Goal: Find specific page/section: Find specific page/section

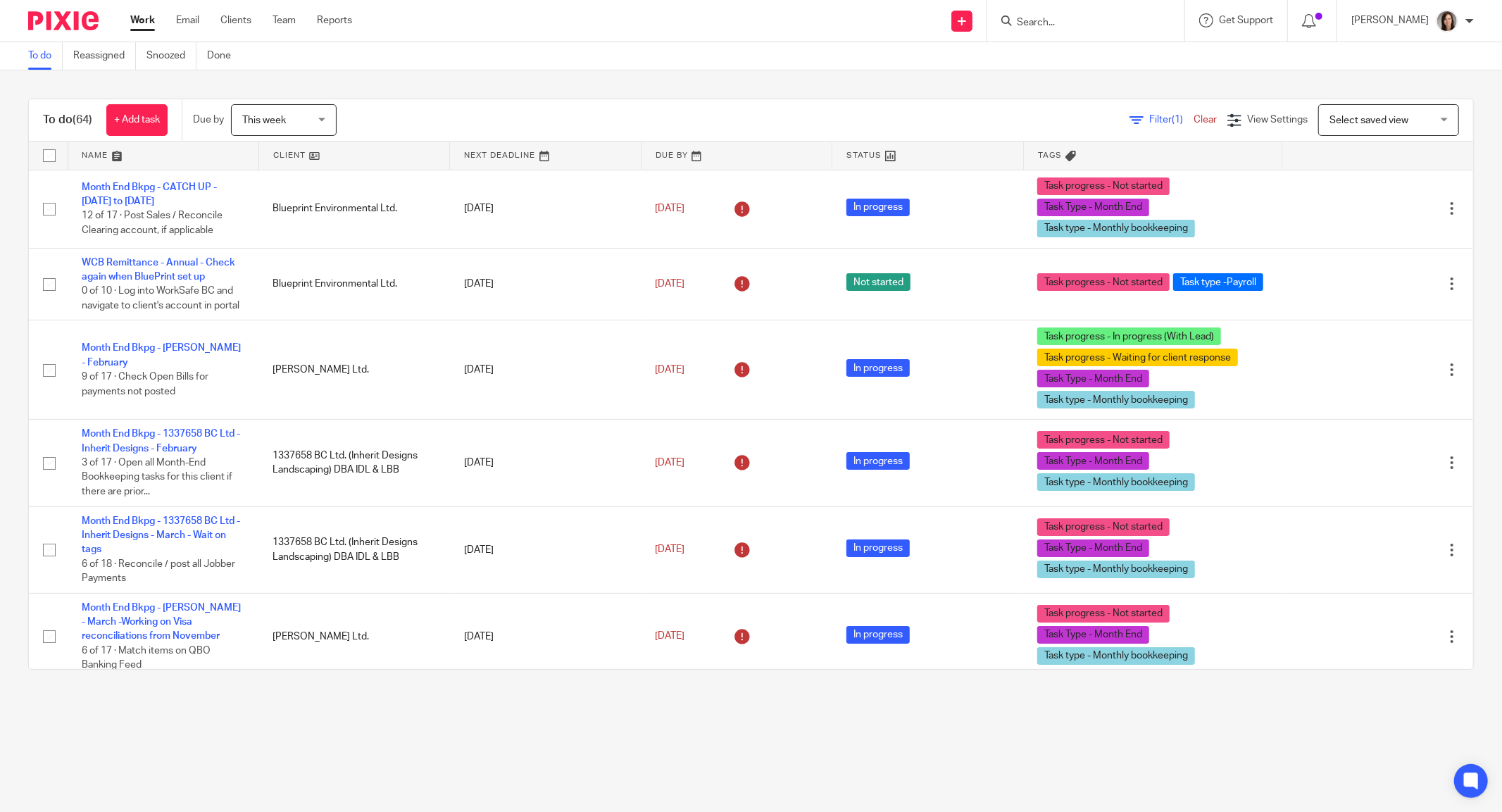
click at [1058, 20] on input "Search" at bounding box center [1079, 23] width 127 height 13
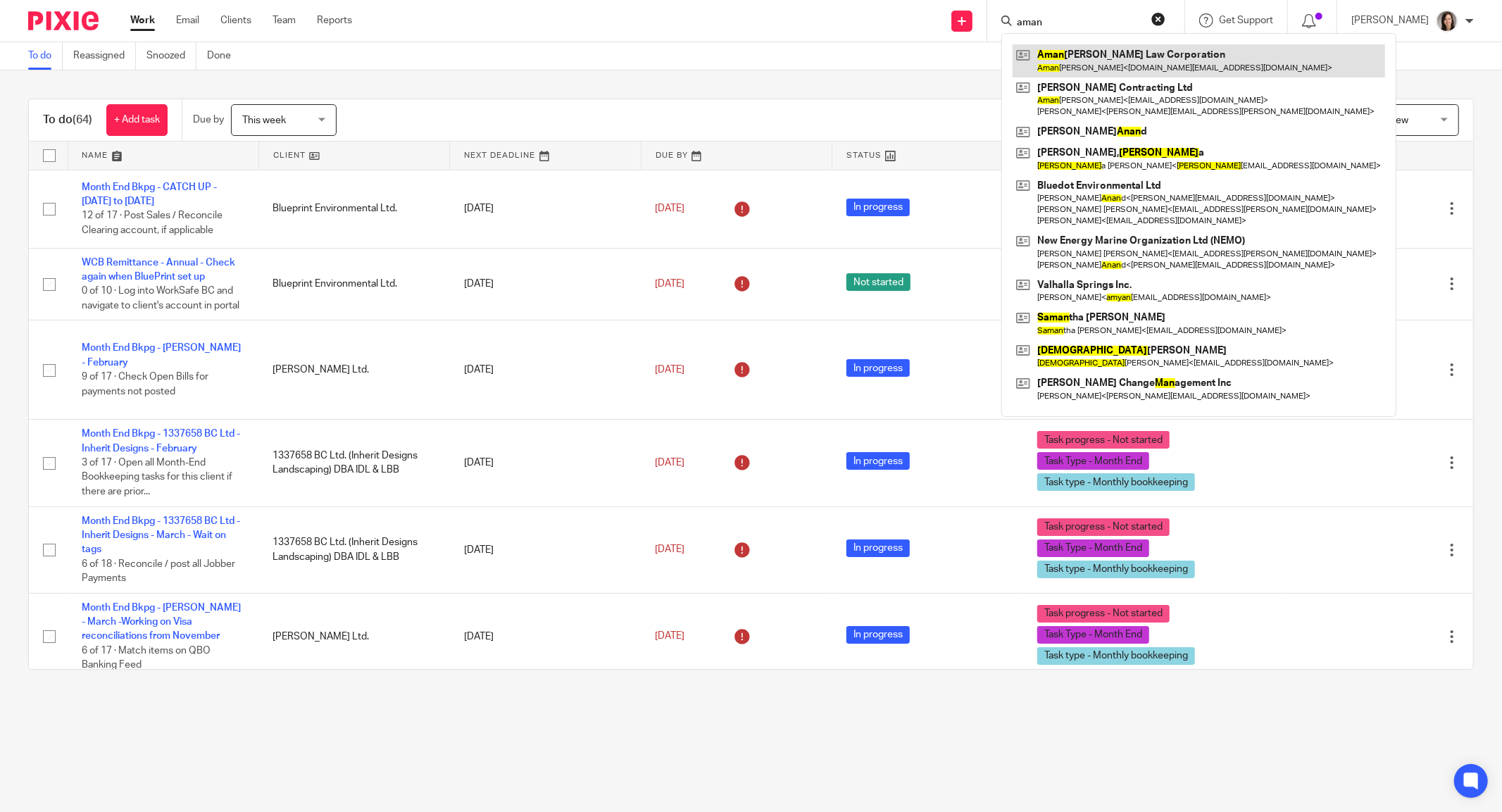
type input "aman"
click at [1124, 51] on link at bounding box center [1199, 60] width 372 height 32
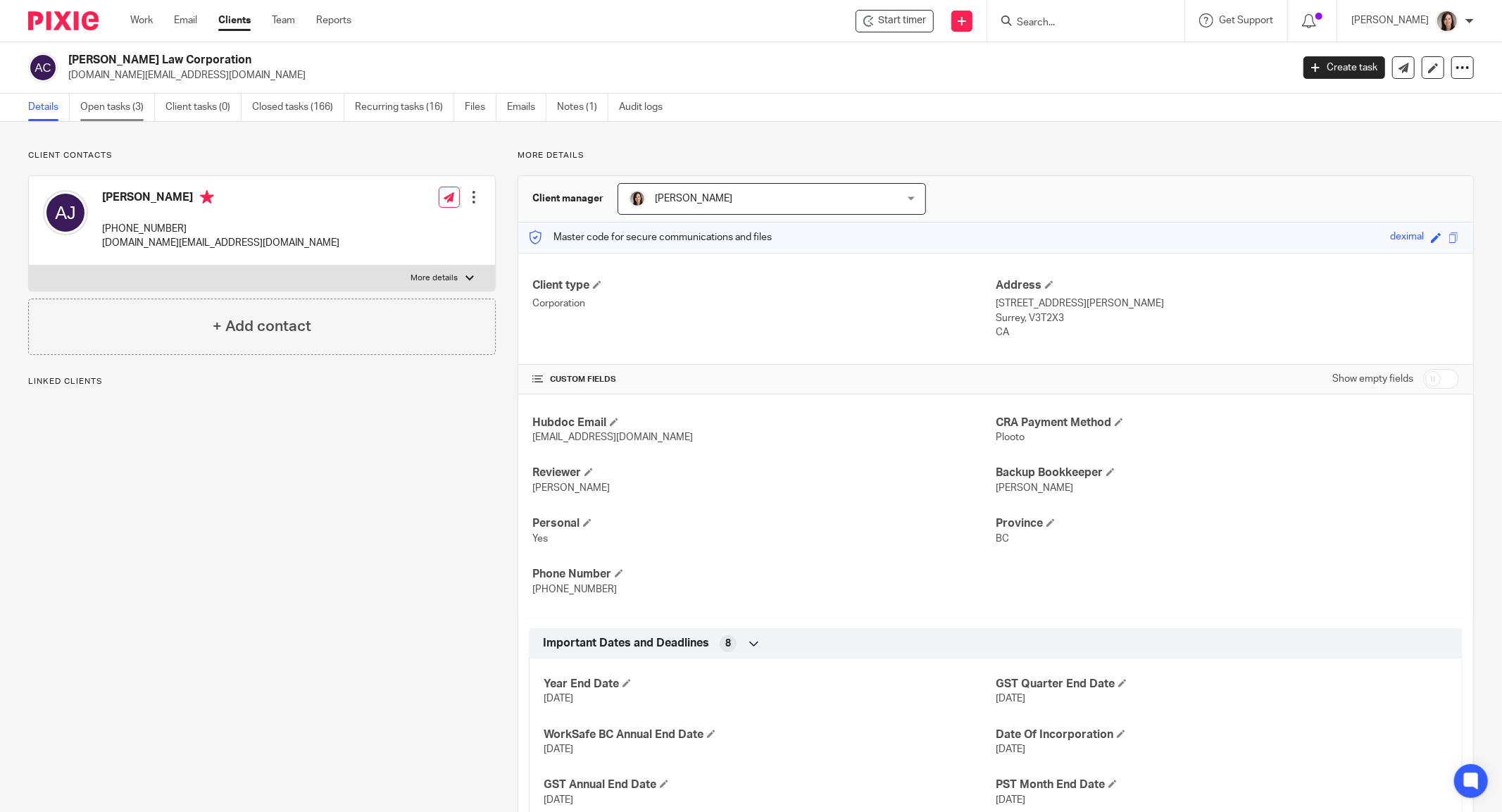
click at [117, 111] on link "Open tasks (3)" at bounding box center [118, 107] width 75 height 28
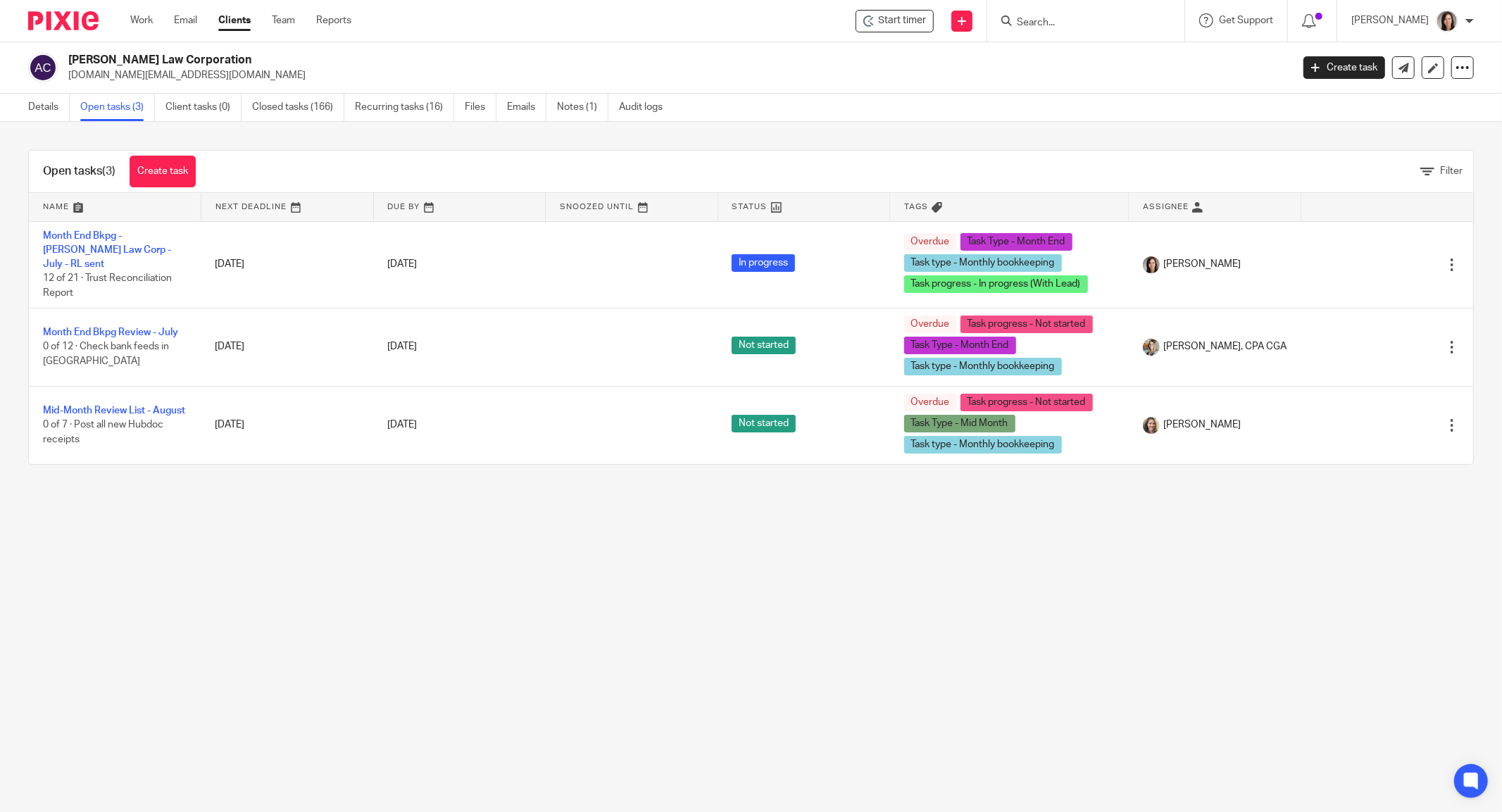
click at [525, 538] on main "Aman Jaswal Law Corporation ajaswal.law@gmail.com Create task Export data Merge…" at bounding box center [751, 406] width 1502 height 812
click at [483, 602] on main "Aman Jaswal Law Corporation ajaswal.law@gmail.com Create task Export data Merge…" at bounding box center [751, 406] width 1502 height 812
